Goal: Transaction & Acquisition: Purchase product/service

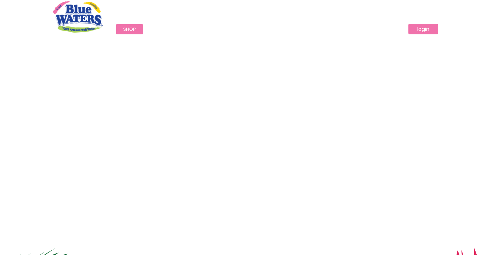
click at [427, 32] on link "login" at bounding box center [424, 29] width 30 height 11
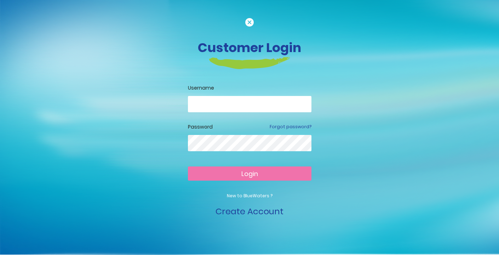
type input "**********"
click at [250, 173] on button "Login" at bounding box center [250, 173] width 124 height 14
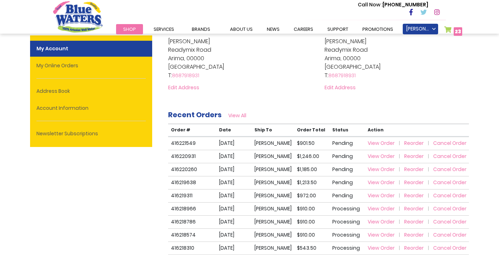
scroll to position [163, 0]
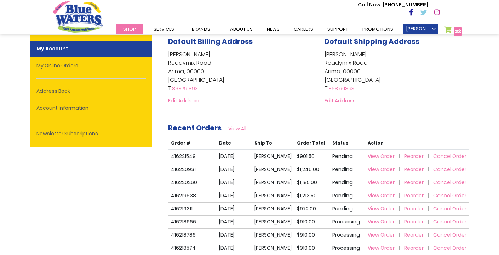
click at [380, 155] on span "View Order" at bounding box center [381, 156] width 27 height 7
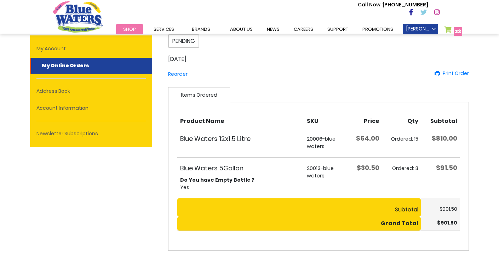
scroll to position [61, 0]
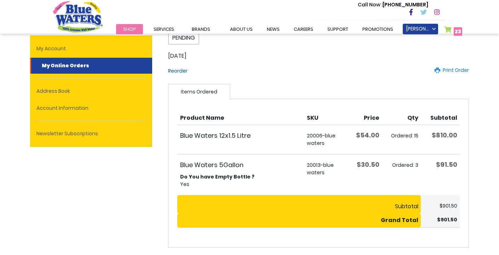
click at [179, 70] on span "Reorder" at bounding box center [177, 70] width 19 height 7
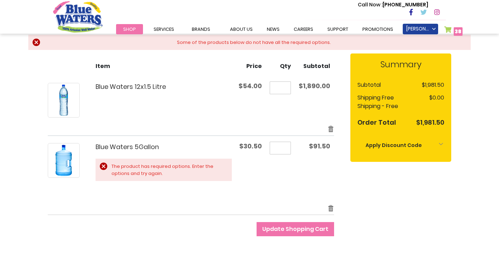
scroll to position [123, 0]
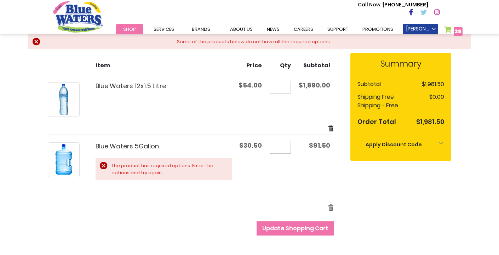
click at [330, 129] on link "Remove item" at bounding box center [331, 128] width 6 height 8
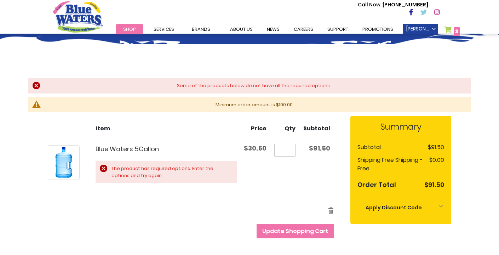
scroll to position [42, 0]
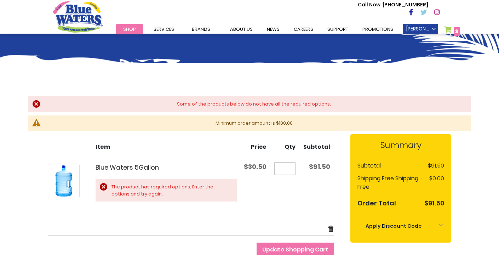
click at [332, 227] on link "Remove item" at bounding box center [331, 229] width 6 height 8
